Goal: Share content

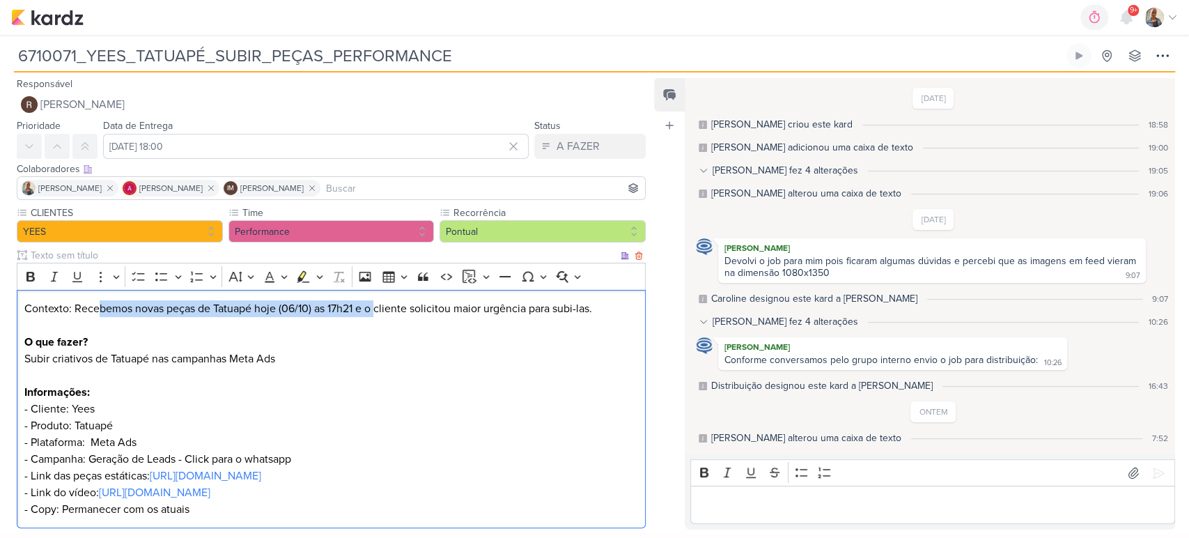
drag, startPoint x: 99, startPoint y: 309, endPoint x: 379, endPoint y: 305, distance: 280.1
click at [379, 305] on p "Contexto: Recebemos novas peças de Tatuapé hoje (06/10) as 17h21 e o cliente so…" at bounding box center [331, 408] width 614 height 217
click at [387, 323] on p "Contexto: Recebemos novas peças de Tatuapé hoje (06/10) as 17h21 e o cliente so…" at bounding box center [331, 408] width 614 height 217
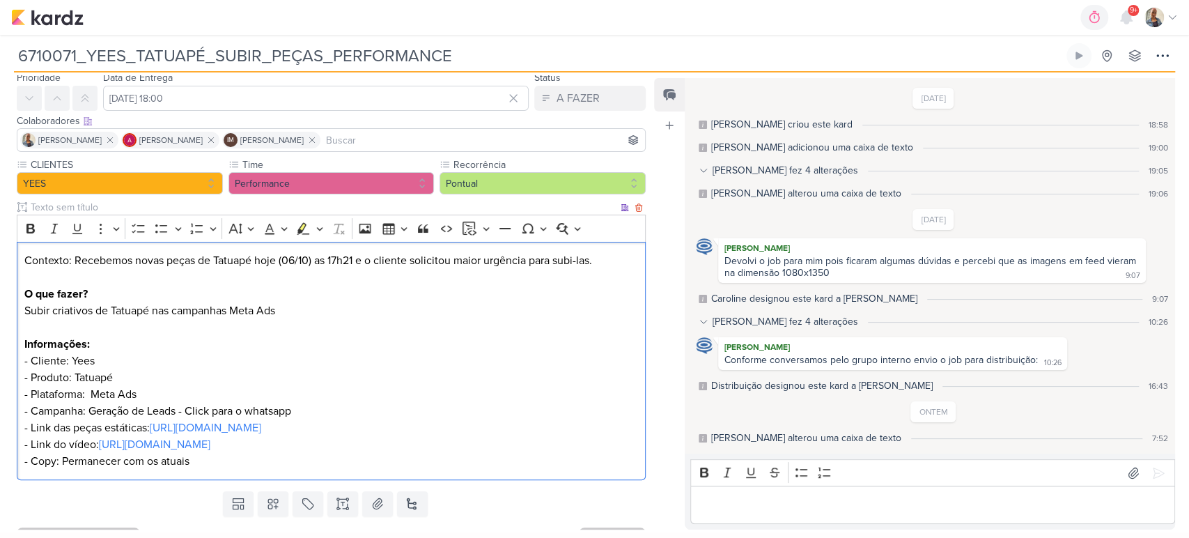
scroll to position [74, 0]
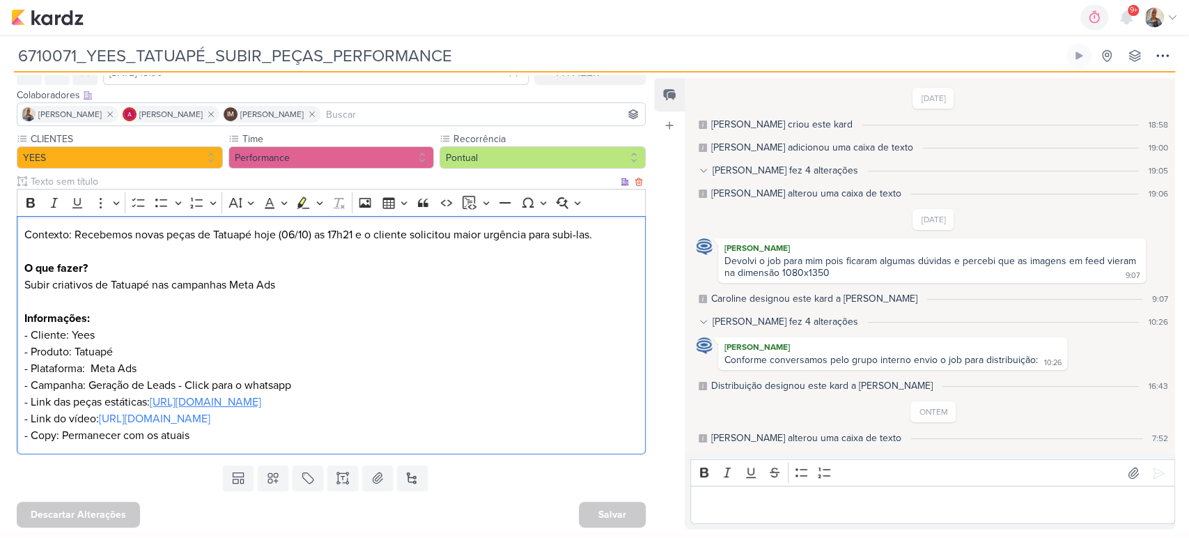
click at [240, 396] on link "https://drive.google.com/drive/folders/1id7fmnmIWroU-J9aSBPm_vgnncmqzTK6" at bounding box center [205, 402] width 111 height 14
